Goal: Task Accomplishment & Management: Manage account settings

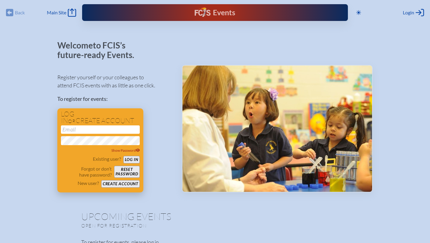
type input "[EMAIL_ADDRESS][DOMAIN_NAME]"
click at [129, 158] on button "Log in" at bounding box center [131, 159] width 16 height 7
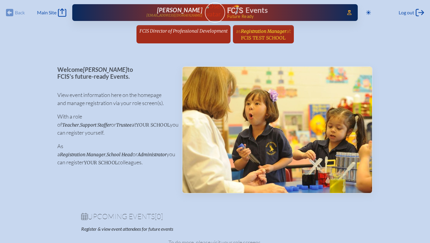
click at [256, 31] on span "Registration Manager" at bounding box center [263, 31] width 45 height 6
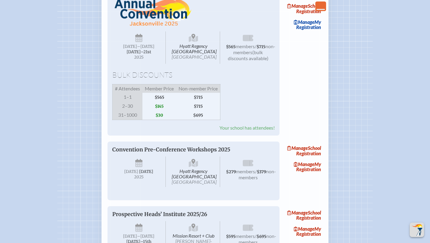
scroll to position [932, 0]
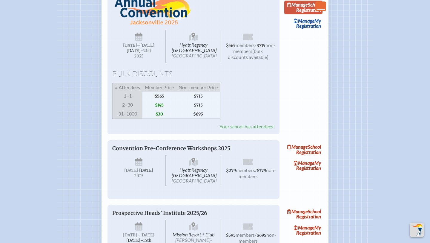
click at [316, 14] on link "Manage School Registration" at bounding box center [303, 8] width 38 height 14
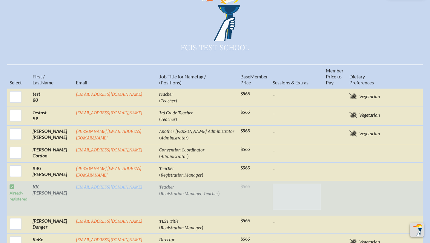
scroll to position [263, 0]
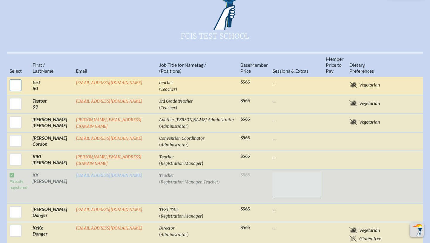
click at [16, 78] on input "checkbox" at bounding box center [15, 85] width 15 height 15
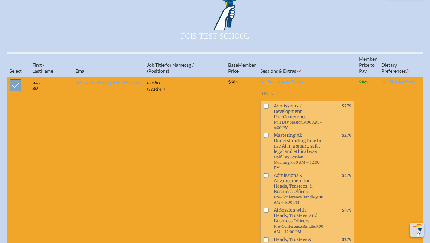
click at [18, 78] on input "checkbox" at bounding box center [15, 85] width 15 height 15
checkbox input "false"
